Goal: Transaction & Acquisition: Purchase product/service

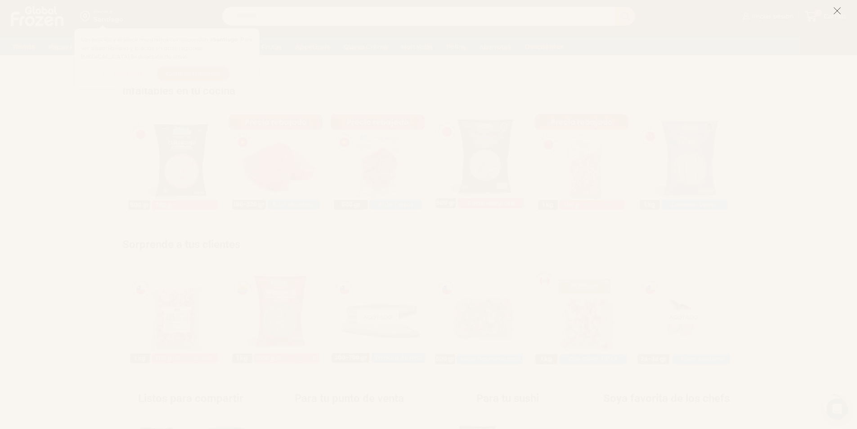
scroll to position [630, 0]
click at [837, 6] on button at bounding box center [837, 10] width 8 height 19
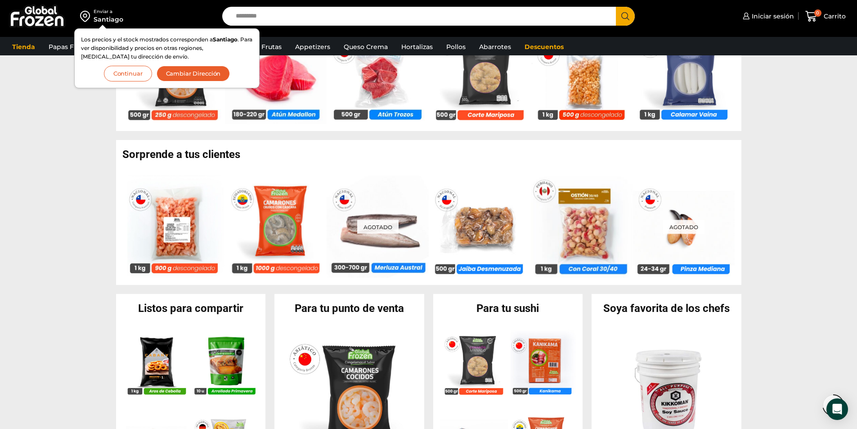
click at [332, 13] on input "Search input" at bounding box center [421, 16] width 381 height 19
type input "*******"
click at [616, 7] on button "Search" at bounding box center [625, 16] width 19 height 19
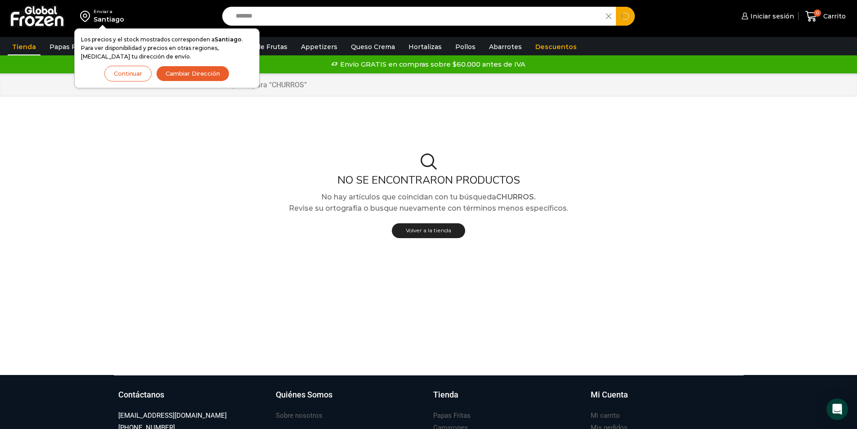
drag, startPoint x: 332, startPoint y: 9, endPoint x: 176, endPoint y: 36, distance: 158.0
click at [176, 32] on div "Enviar a Santiago Los precios y el stock mostrados corresponden a Santiago . Pa…" at bounding box center [428, 16] width 853 height 32
click at [296, 12] on input "Search input" at bounding box center [416, 16] width 371 height 19
click at [649, 175] on h2 "No se encontraron productos" at bounding box center [428, 180] width 643 height 13
click at [143, 73] on button "Continuar" at bounding box center [127, 74] width 47 height 16
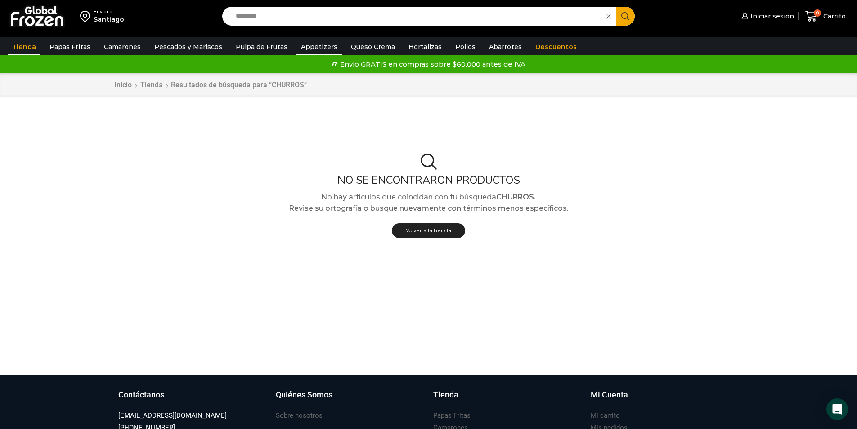
click at [323, 47] on link "Appetizers" at bounding box center [318, 46] width 45 height 17
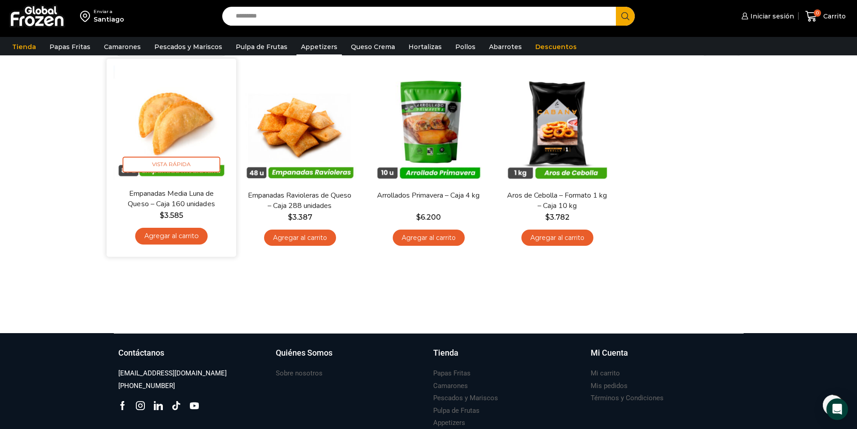
scroll to position [164, 0]
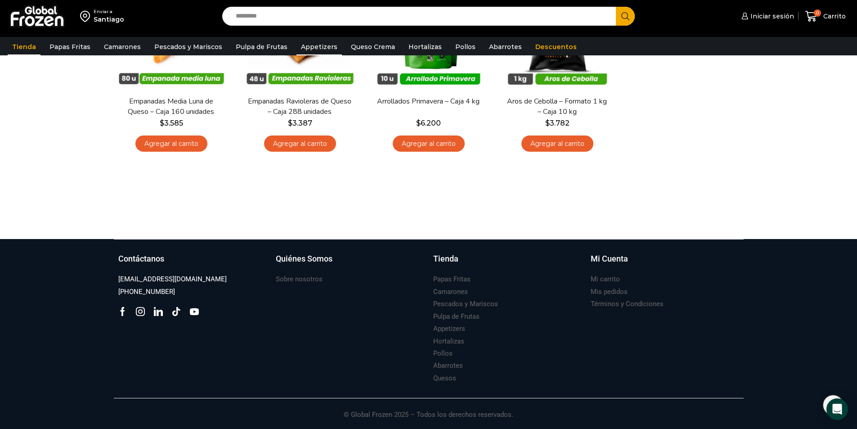
click at [21, 47] on link "Tienda" at bounding box center [24, 46] width 33 height 17
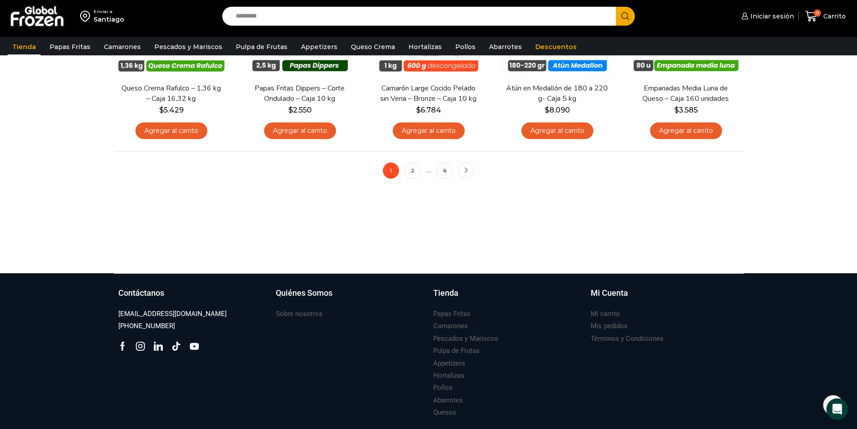
scroll to position [801, 0]
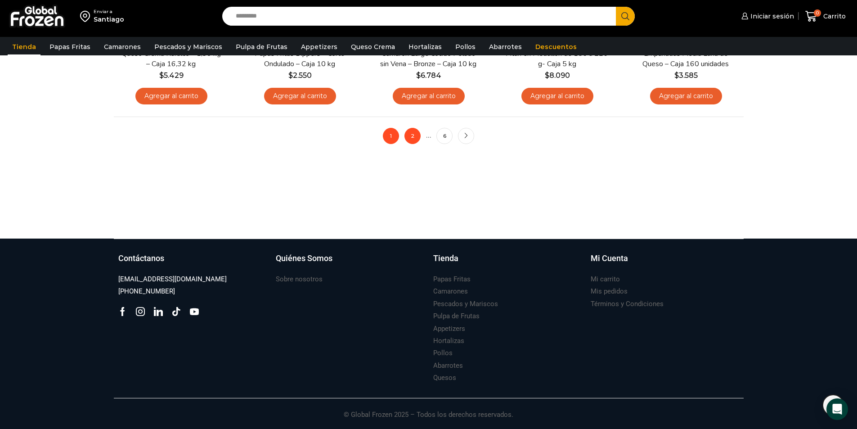
click at [413, 139] on link "2" at bounding box center [412, 136] width 16 height 16
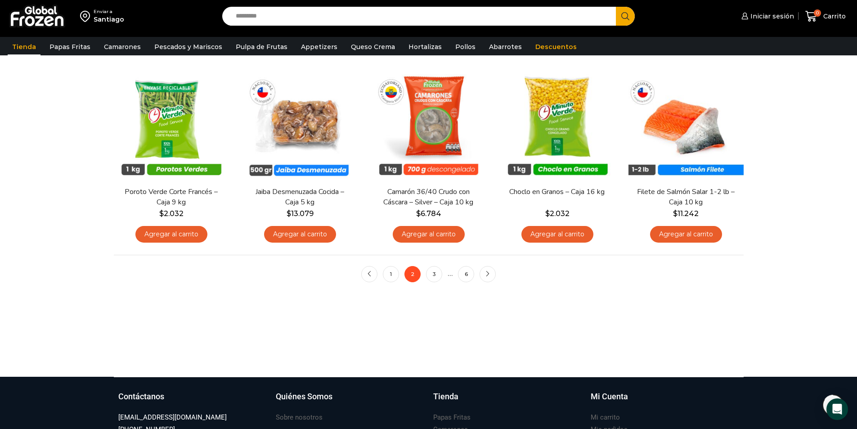
scroll to position [675, 0]
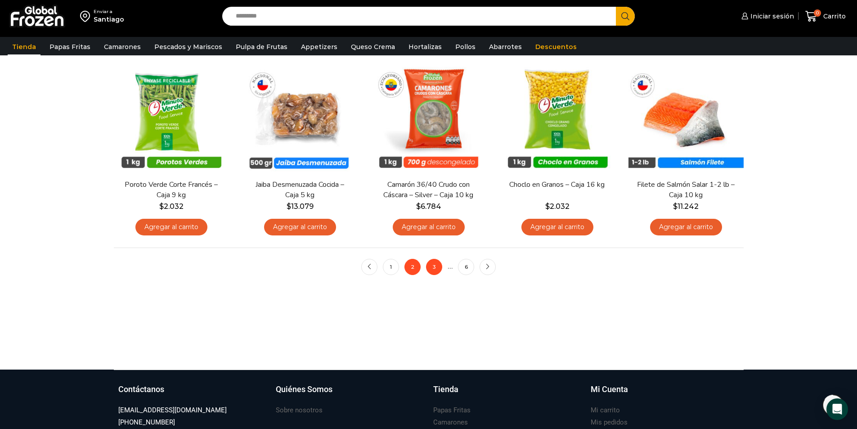
click at [432, 272] on link "3" at bounding box center [434, 267] width 16 height 16
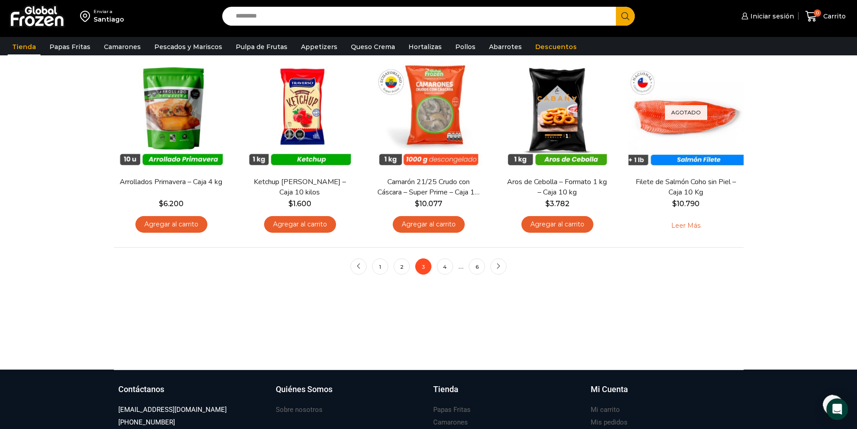
scroll to position [765, 0]
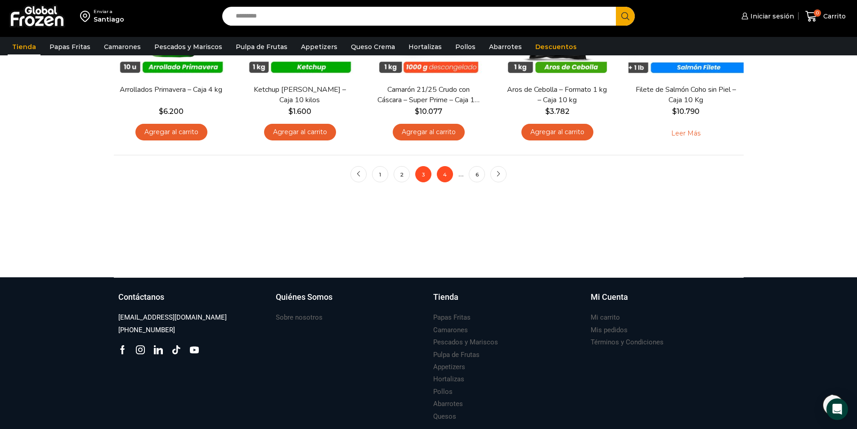
click at [447, 173] on link "4" at bounding box center [445, 174] width 16 height 16
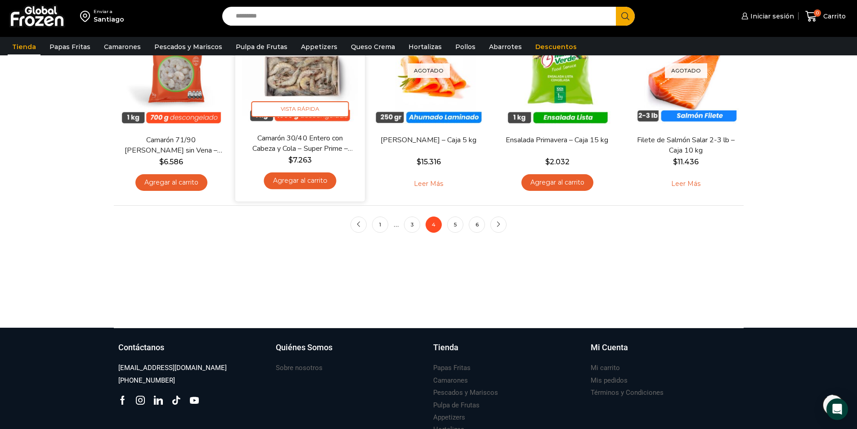
scroll to position [720, 0]
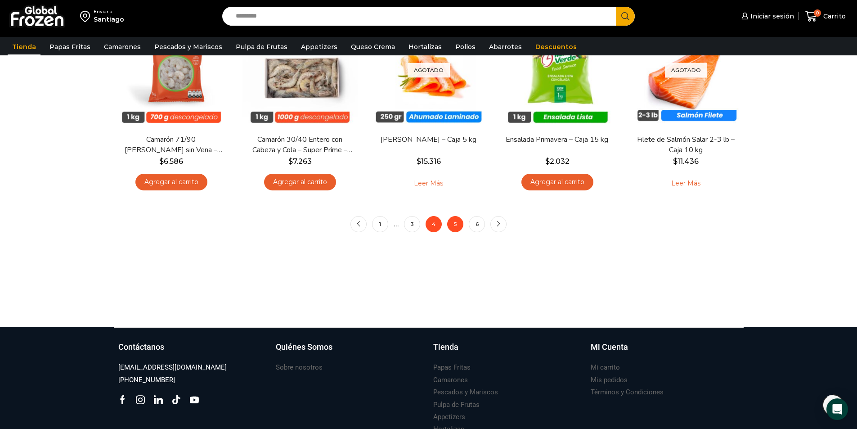
click at [453, 224] on link "5" at bounding box center [455, 224] width 16 height 16
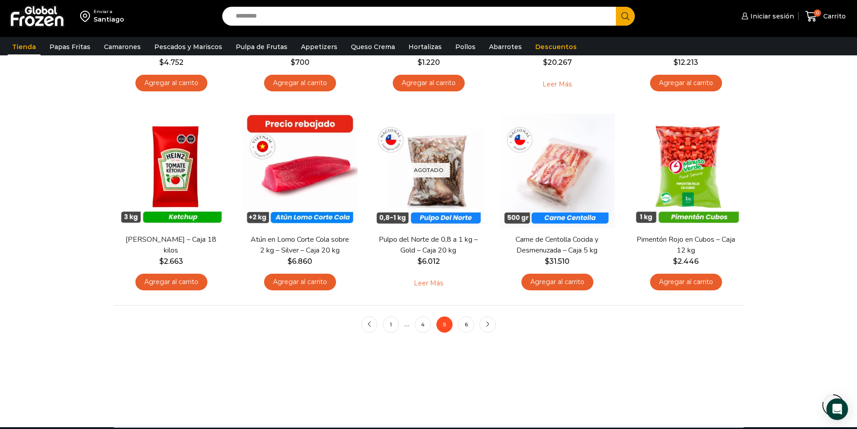
scroll to position [675, 0]
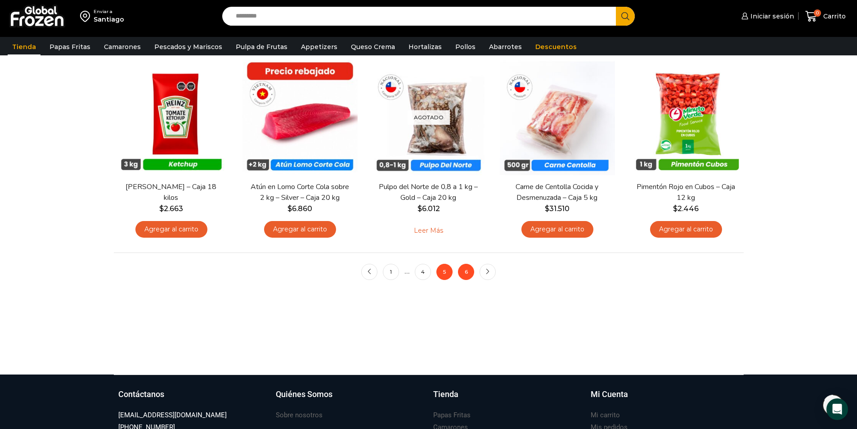
click at [465, 273] on link "6" at bounding box center [466, 272] width 16 height 16
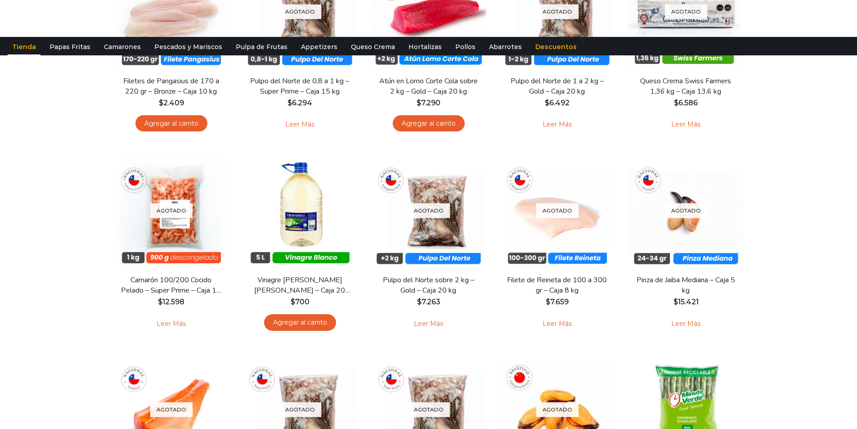
scroll to position [225, 0]
